Goal: Navigation & Orientation: Find specific page/section

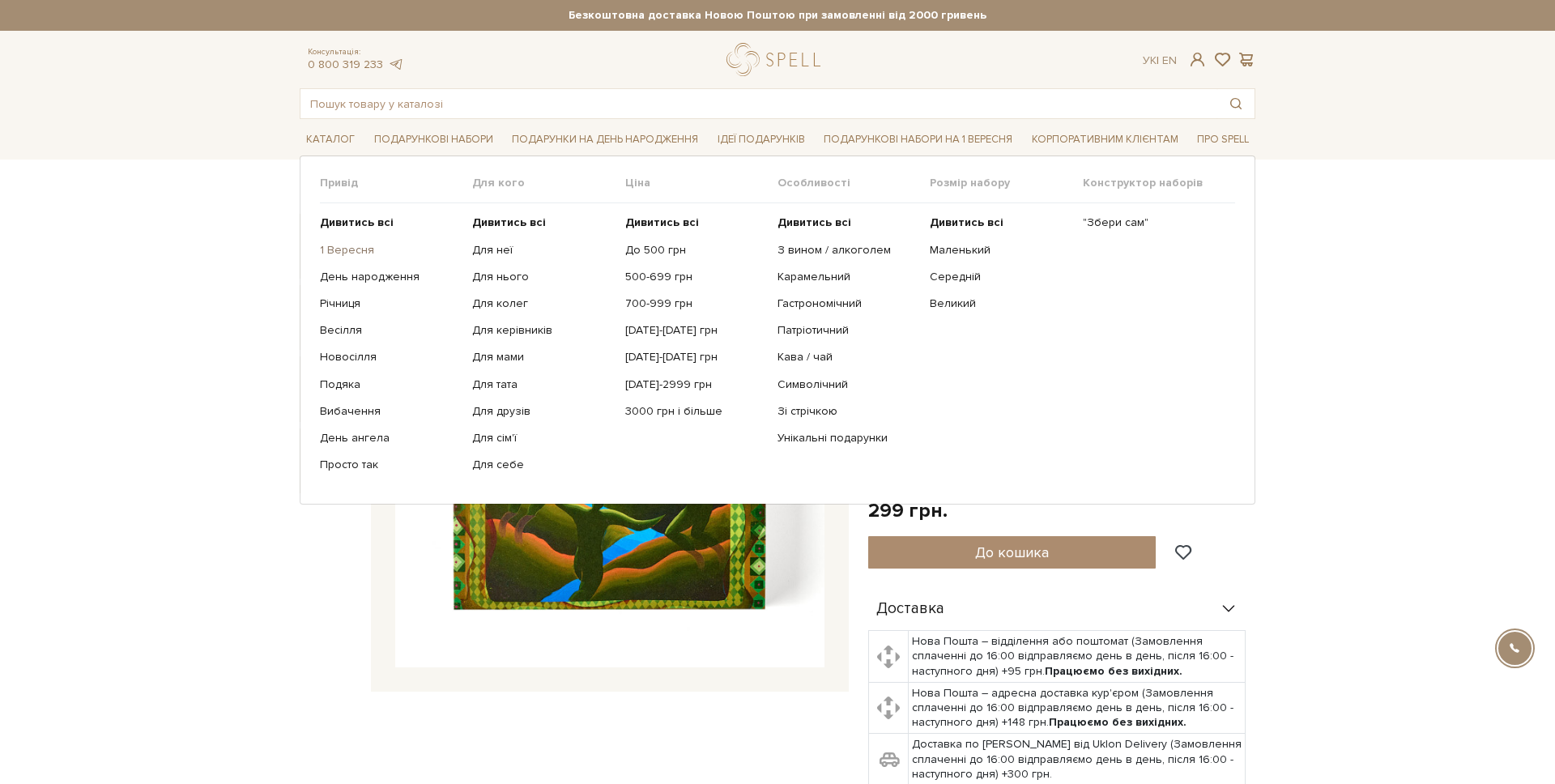
click at [353, 246] on link "1 Вересня" at bounding box center [390, 249] width 140 height 14
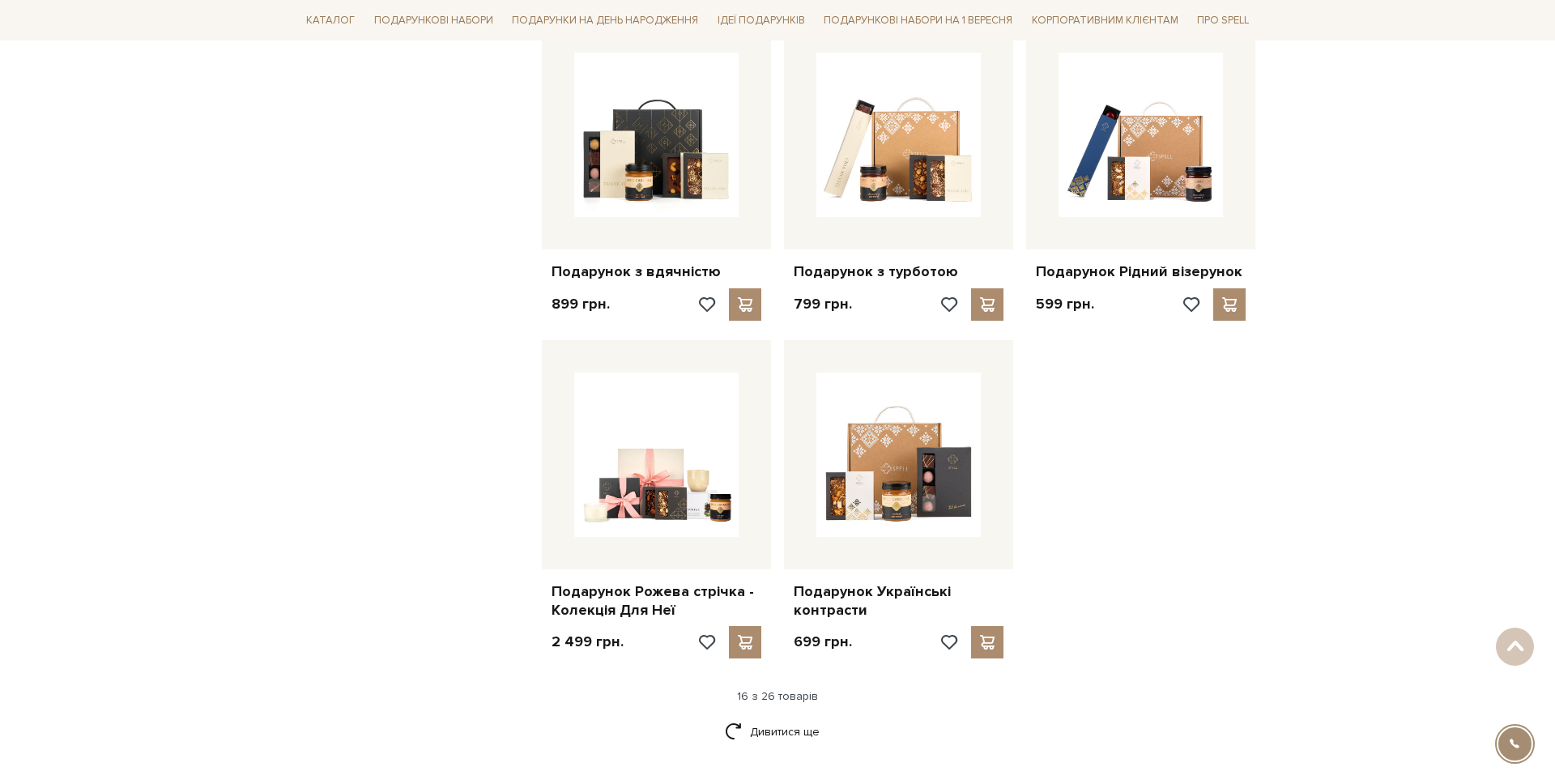
scroll to position [1705, 0]
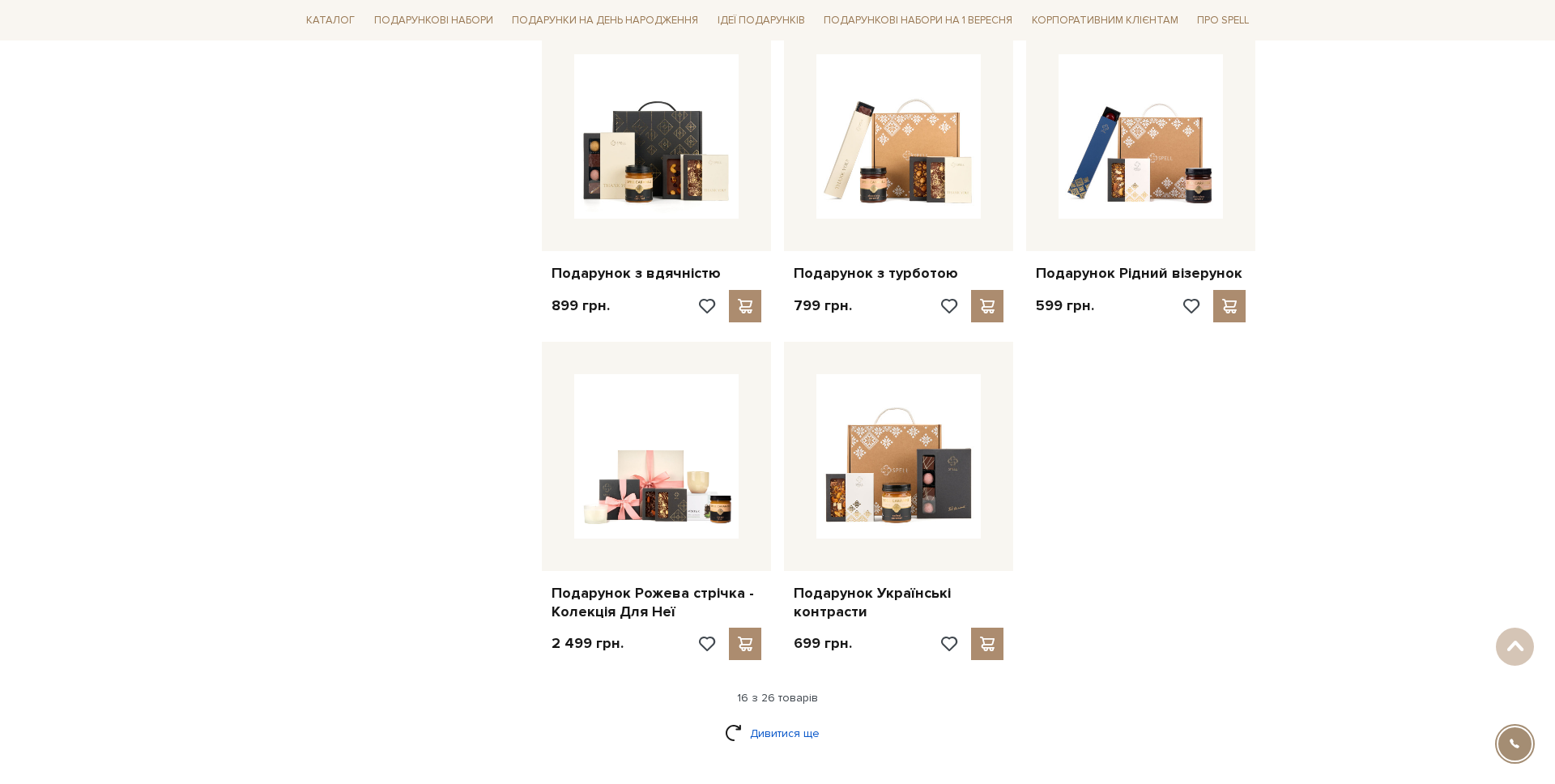
click at [768, 719] on link "Дивитися ще" at bounding box center [777, 733] width 105 height 28
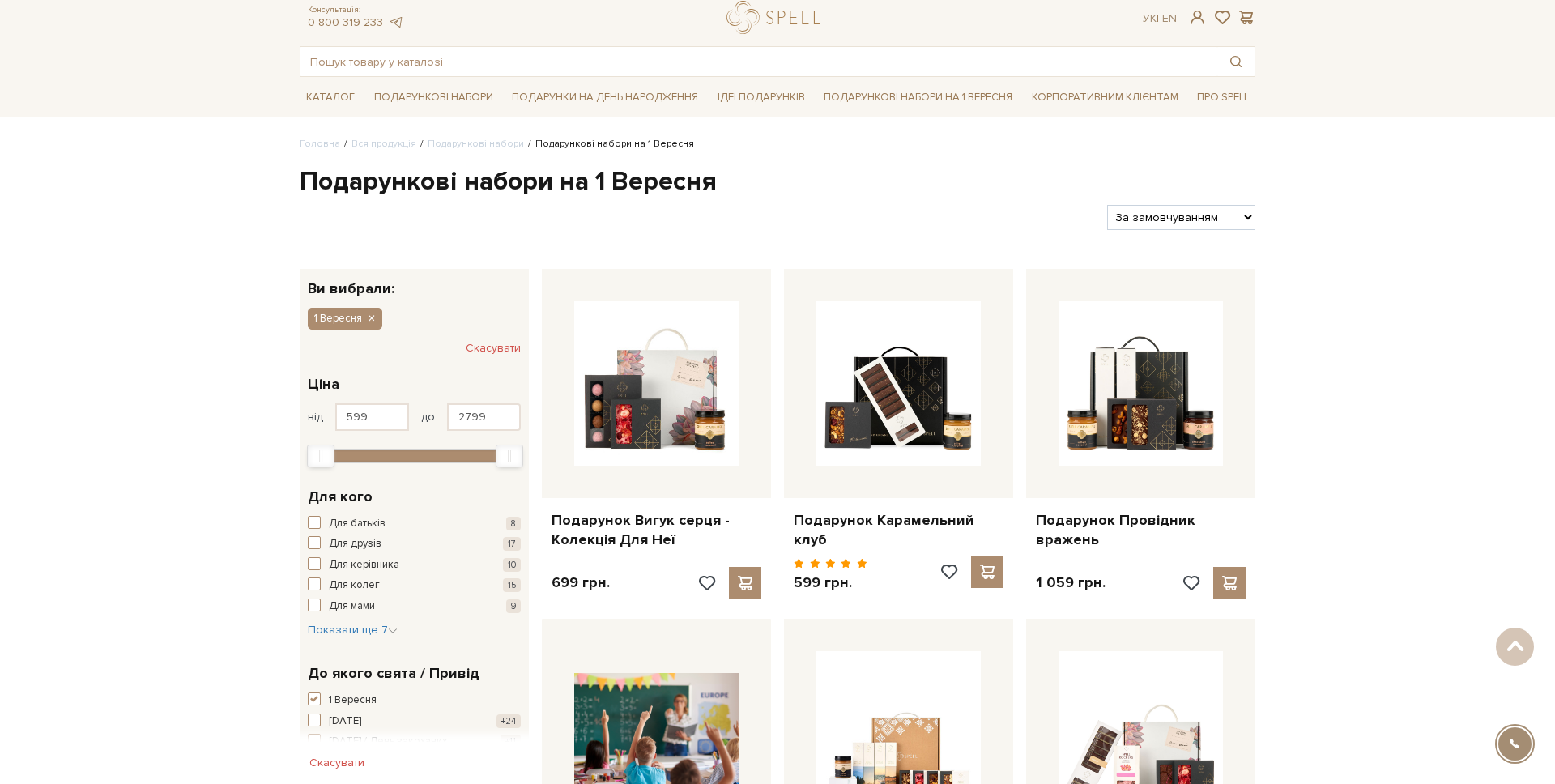
scroll to position [0, 0]
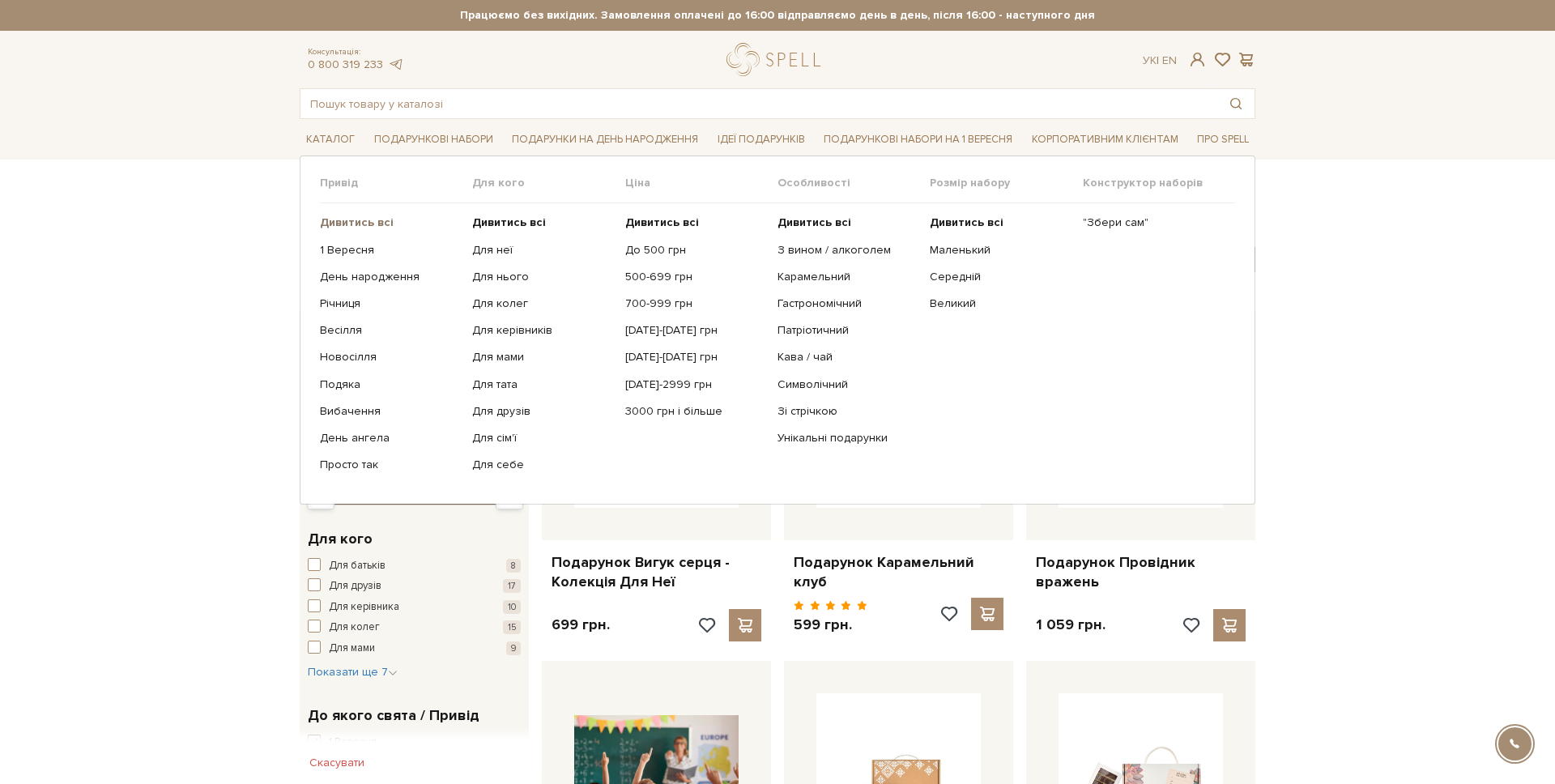
click at [385, 225] on b "Дивитись всі" at bounding box center [357, 222] width 74 height 14
